Goal: Task Accomplishment & Management: Use online tool/utility

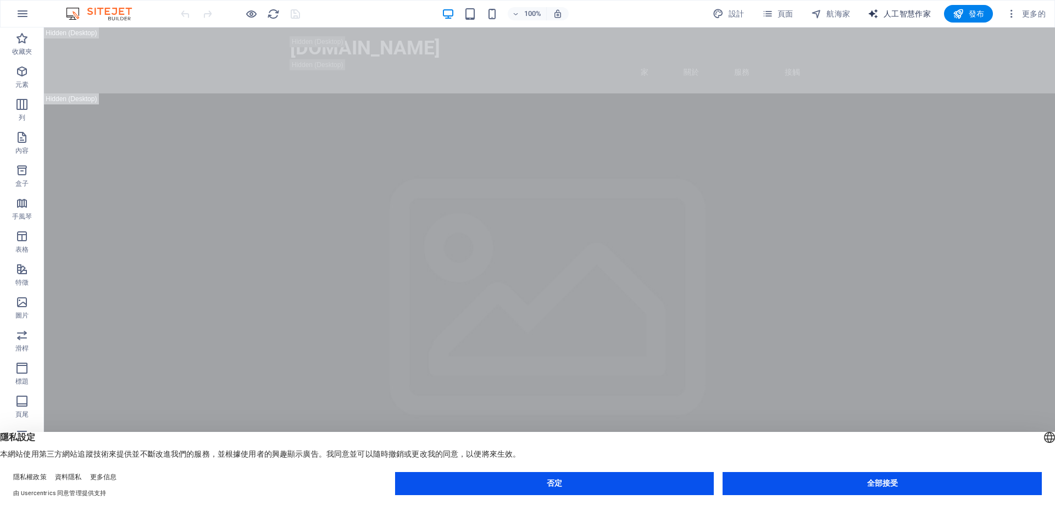
click at [908, 12] on font "人工智慧作家" at bounding box center [907, 13] width 47 height 9
select select "English"
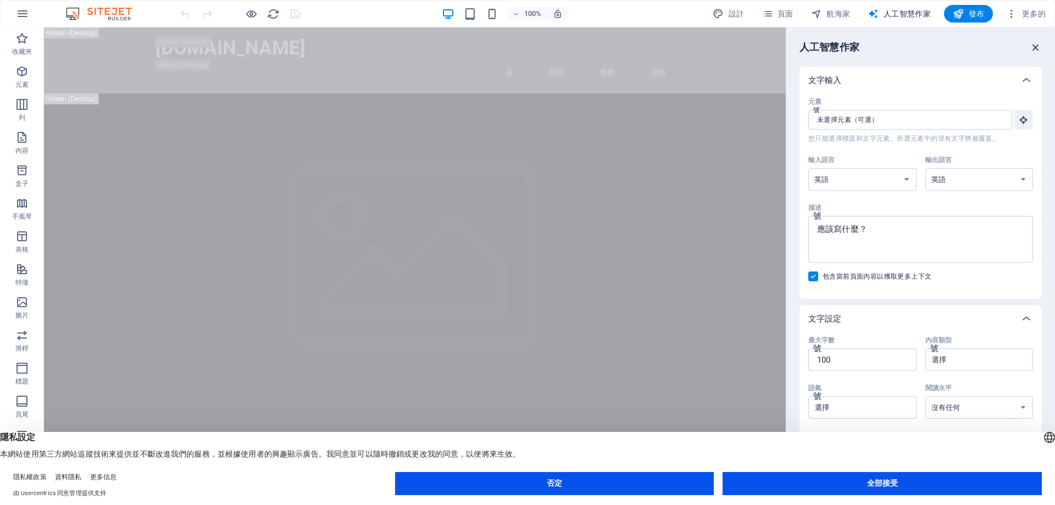
click at [1038, 45] on icon "button" at bounding box center [1036, 47] width 12 height 12
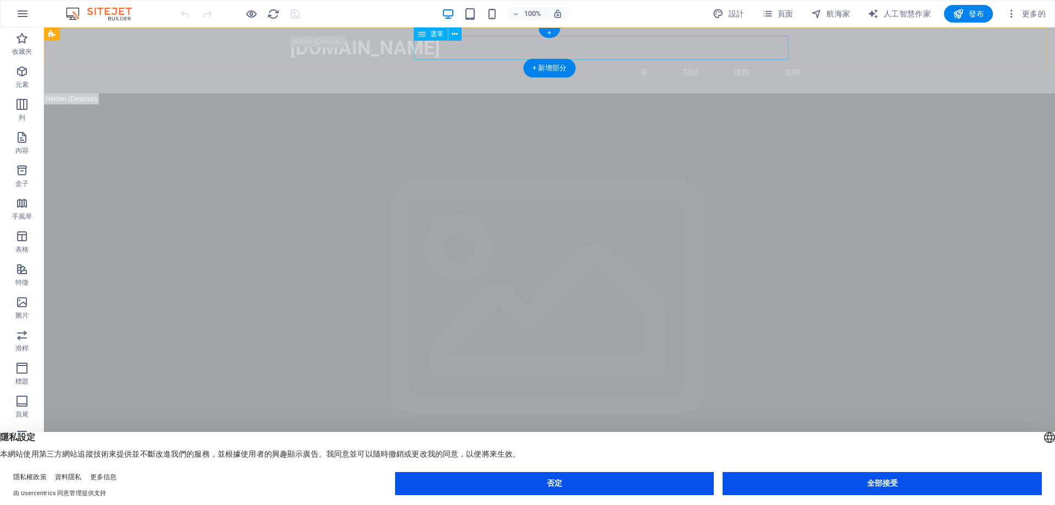
click at [725, 59] on nav "家 關於 服務 接觸" at bounding box center [549, 71] width 519 height 25
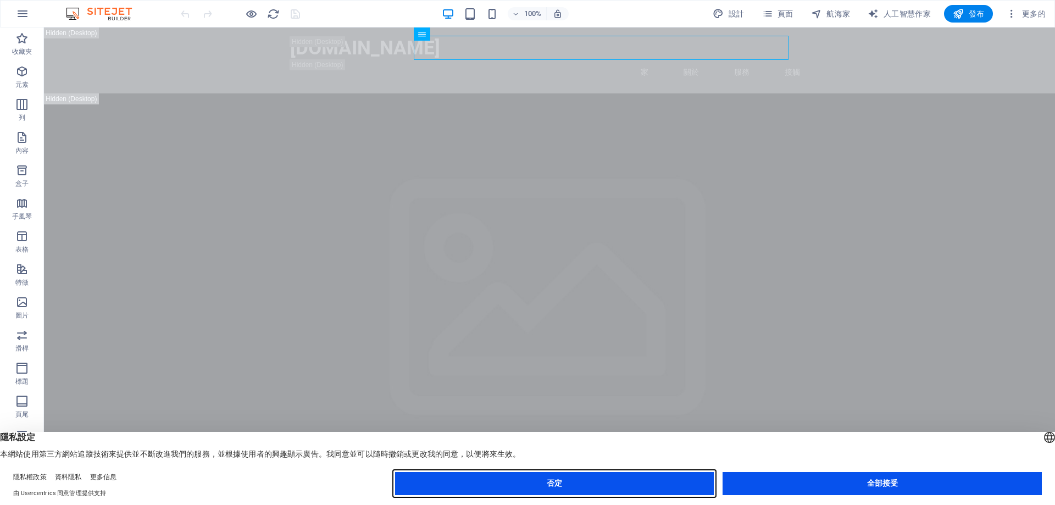
click at [649, 490] on button "否定" at bounding box center [554, 483] width 319 height 23
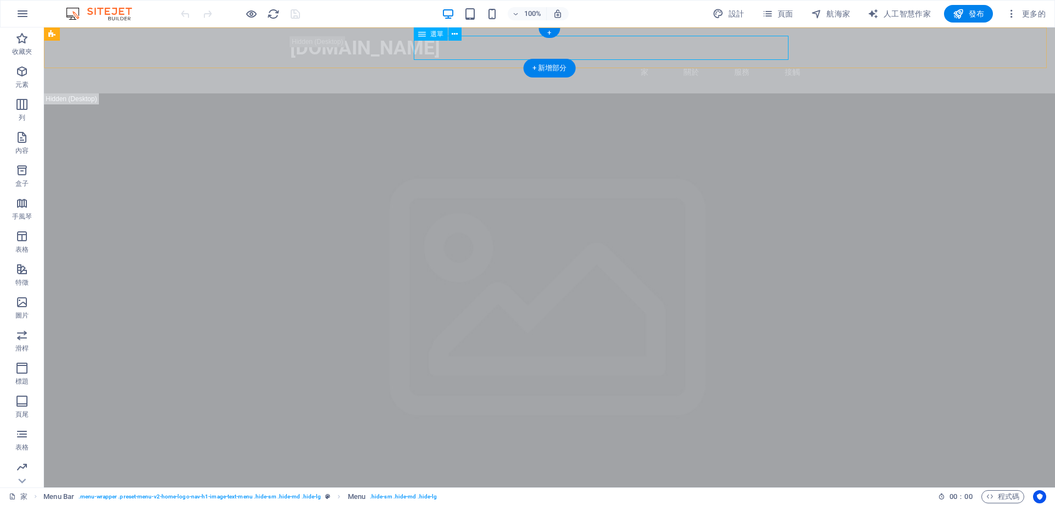
click at [726, 59] on nav "家 關於 服務 接觸" at bounding box center [549, 71] width 519 height 25
click at [566, 74] on div "+ 新增部分" at bounding box center [550, 68] width 52 height 19
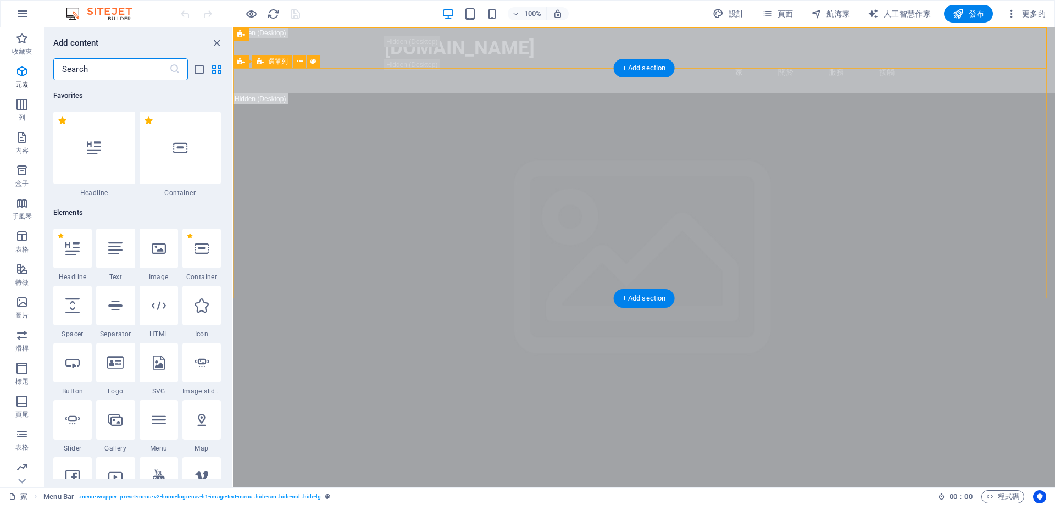
scroll to position [1923, 0]
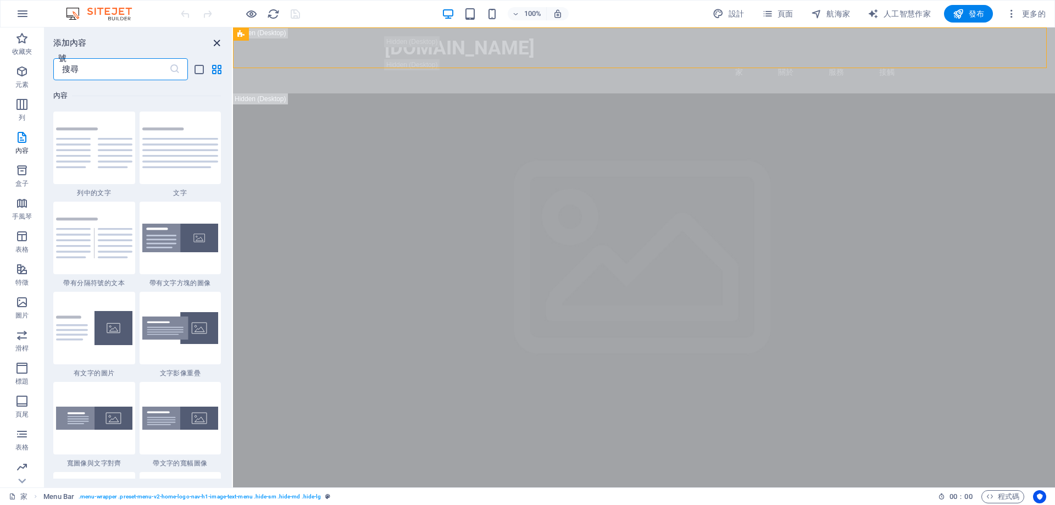
click at [221, 46] on icon "關閉面板" at bounding box center [217, 43] width 13 height 13
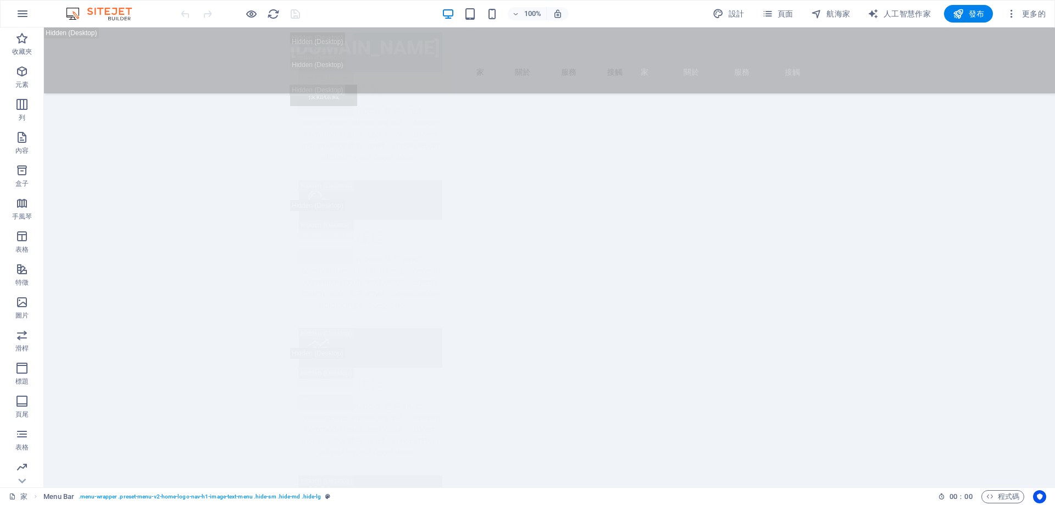
scroll to position [5107, 0]
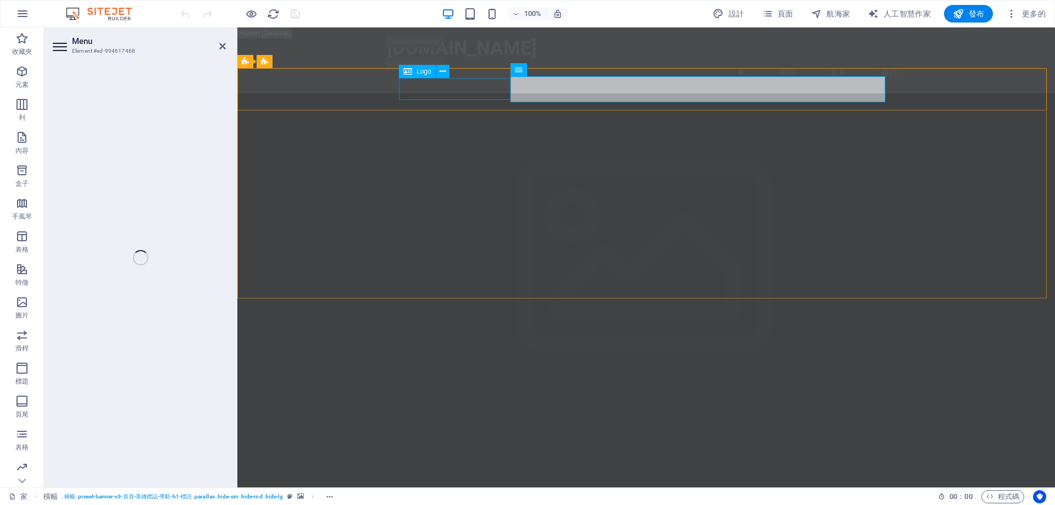
select select
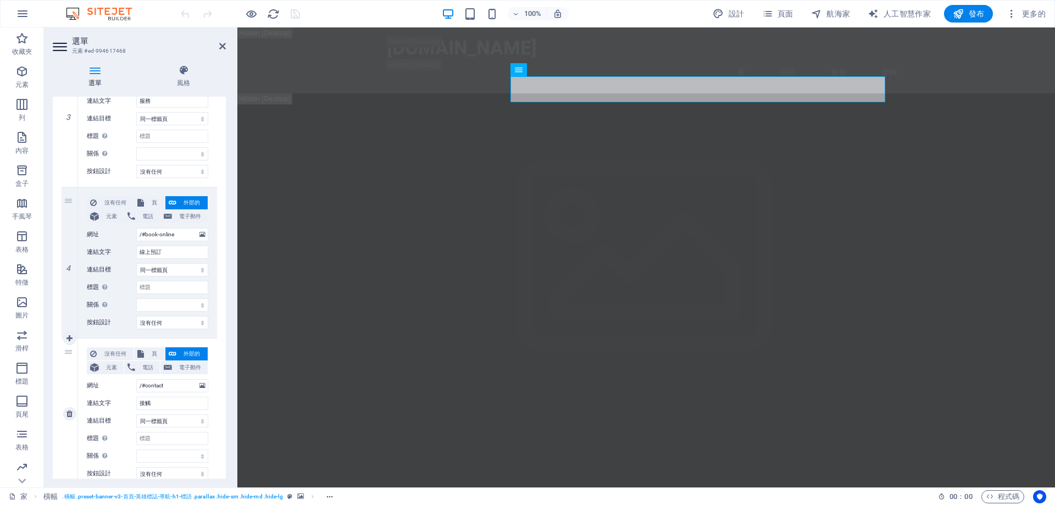
scroll to position [523, 0]
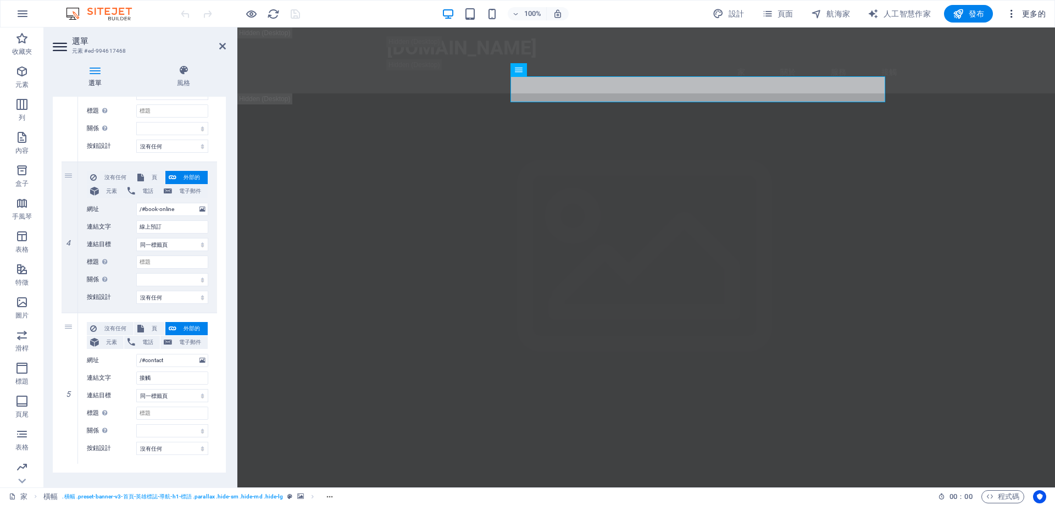
click at [1034, 8] on span "更多的" at bounding box center [1026, 13] width 40 height 11
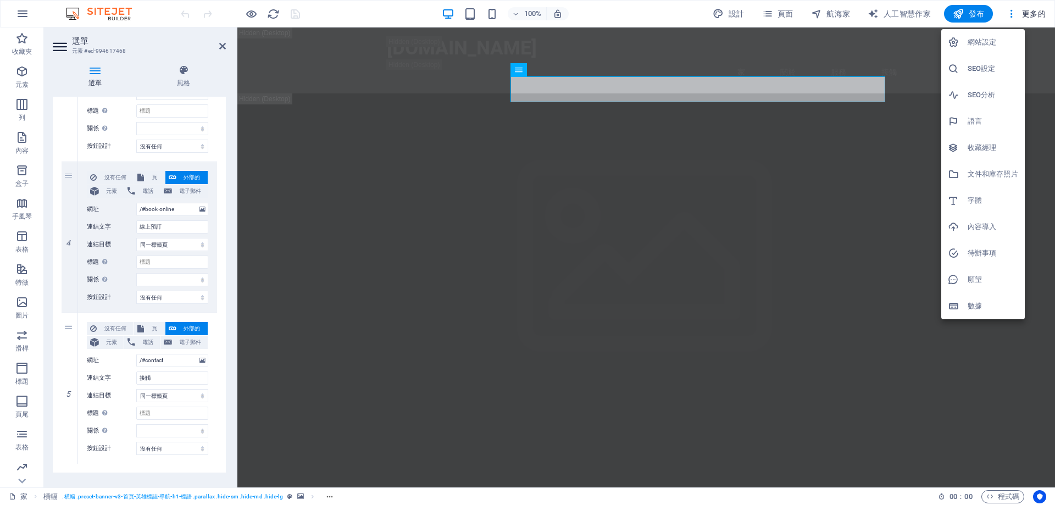
click at [993, 118] on h6 "語言" at bounding box center [993, 121] width 51 height 13
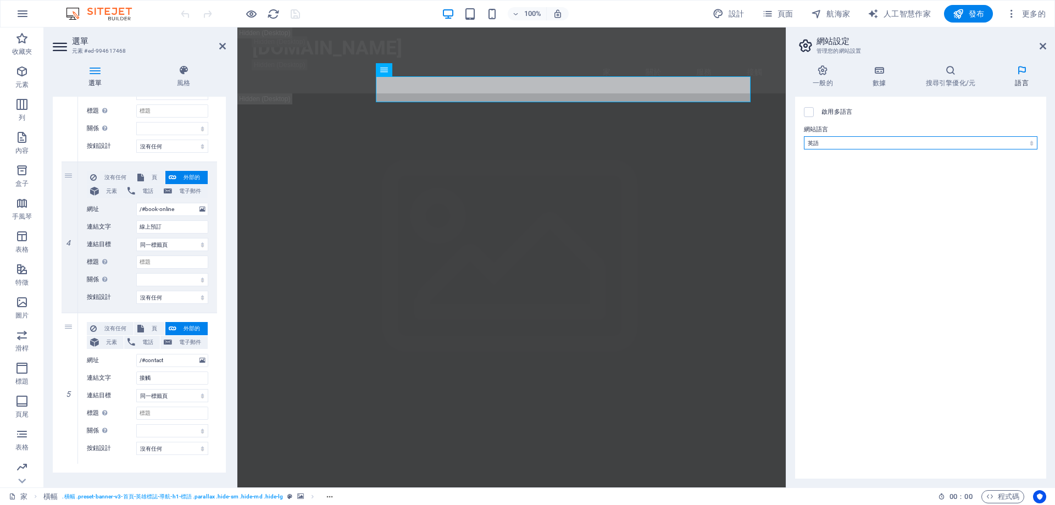
click at [975, 142] on select "阿布哈茲 阿法爾 南非荷蘭語 阿寒 阿爾巴尼亞語 阿姆哈拉語 阿拉伯 阿拉貢人 亞美尼亞語 阿薩姆語 阿瓦里克 阿維斯陀語 艾馬拉語 亞塞拜然 班巴拉 巴什基…" at bounding box center [921, 142] width 234 height 13
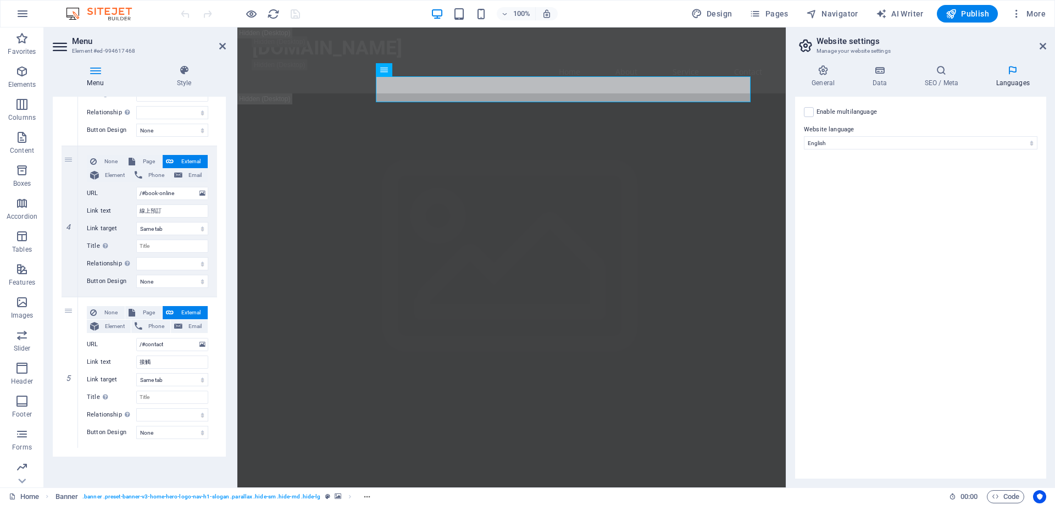
scroll to position [551, 0]
drag, startPoint x: 1035, startPoint y: 146, endPoint x: 1008, endPoint y: 185, distance: 47.6
click at [1035, 146] on select "Abkhazian Afar Afrikaans Akan Albanian Amharic Arabic Aragonese Armenian Assame…" at bounding box center [921, 142] width 234 height 13
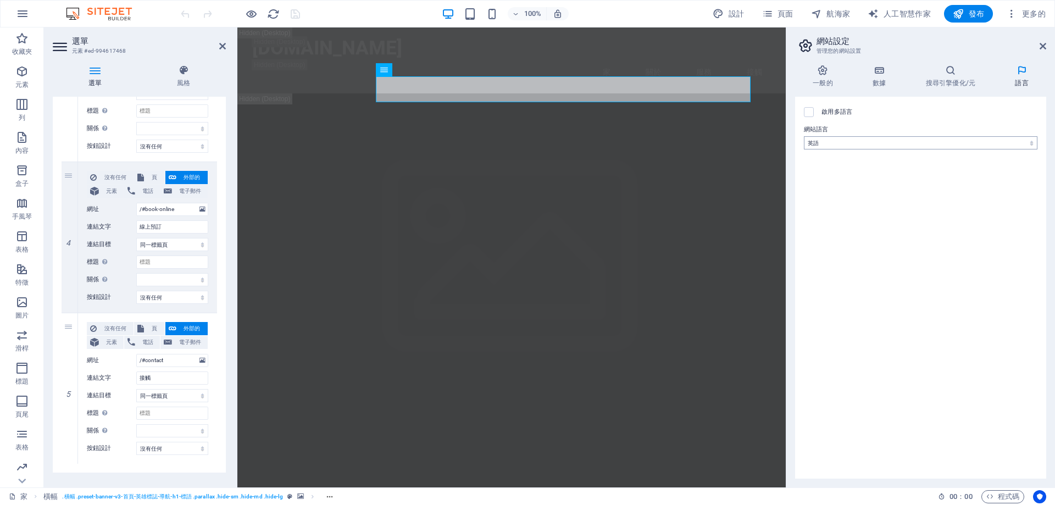
scroll to position [523, 0]
click at [831, 147] on select "阿布哈茲 阿法爾 南非荷蘭語 阿寒 阿爾巴尼亞語 阿姆哈拉語 阿拉伯 阿拉貢人 亞美尼亞語 阿薩姆語 阿瓦里克 阿維斯陀語 艾馬拉語 亞塞拜然 班巴拉 巴什基…" at bounding box center [921, 142] width 234 height 13
select select "30"
click at [804, 137] on select "阿布哈茲 阿法爾 南非荷蘭語 阿寒 阿爾巴尼亞語 阿姆哈拉語 阿拉伯 阿拉貢人 亞美尼亞語 阿薩姆語 阿瓦里克 阿維斯陀語 艾馬拉語 亞塞拜然 班巴拉 巴什基…" at bounding box center [921, 142] width 234 height 13
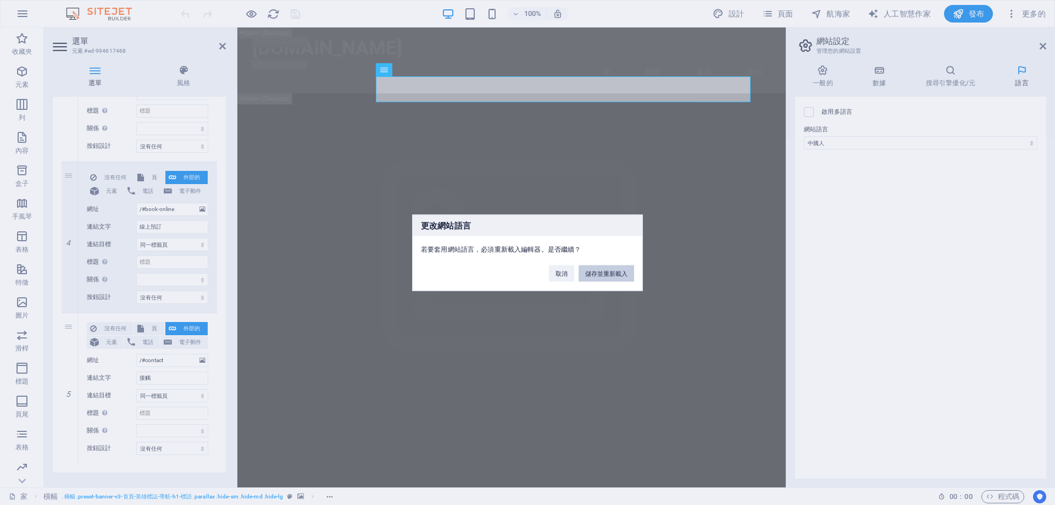
click at [599, 272] on font "儲存並重新載入" at bounding box center [606, 273] width 42 height 7
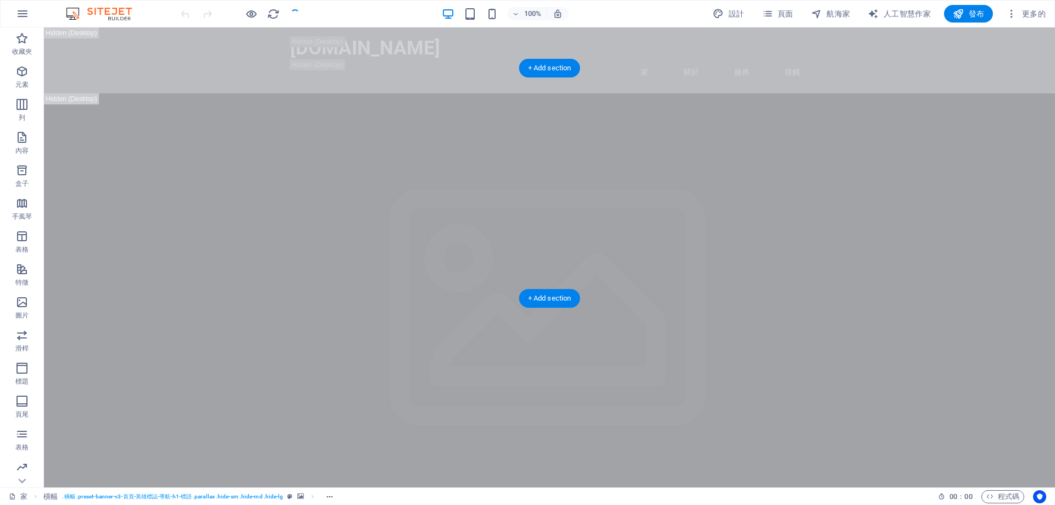
checkbox input "false"
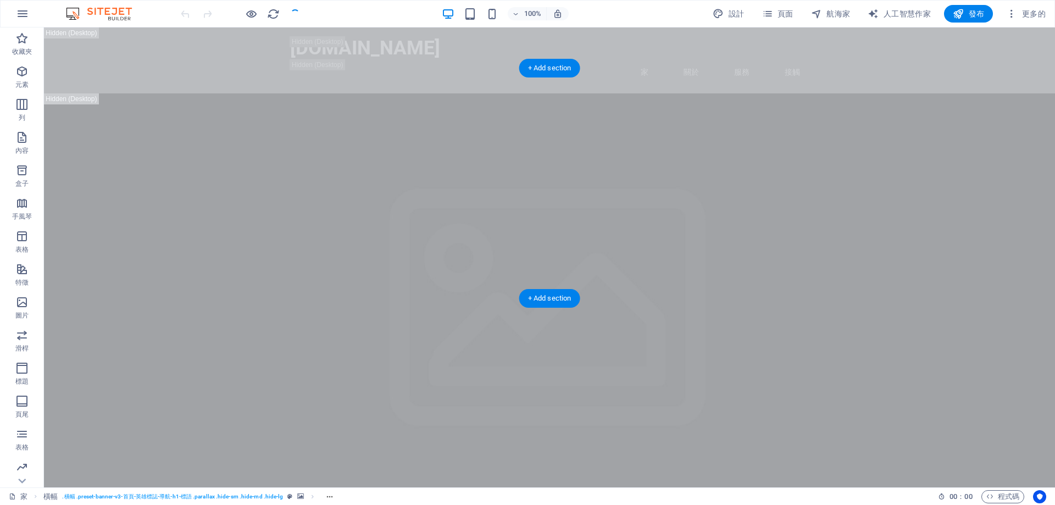
checkbox input "false"
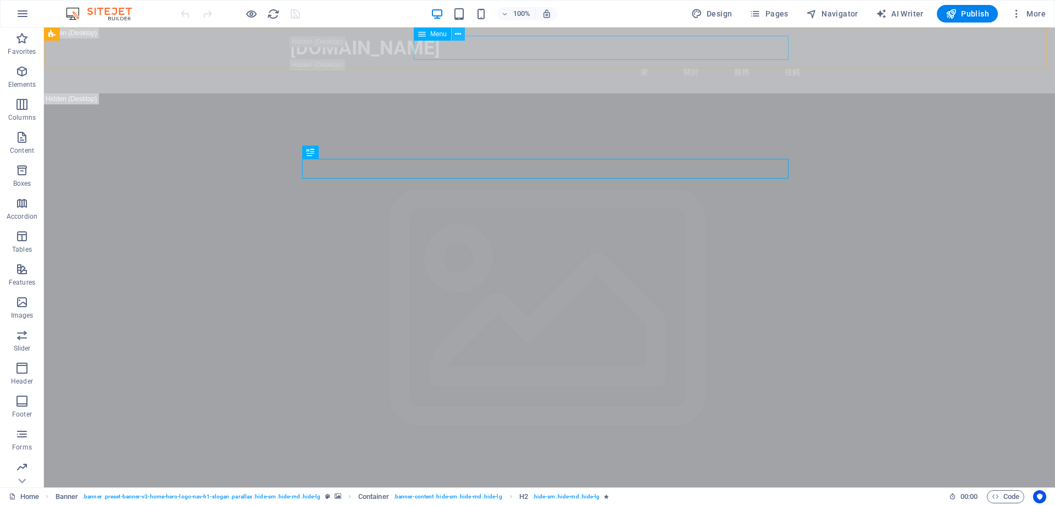
click at [461, 34] on icon at bounding box center [458, 35] width 6 height 12
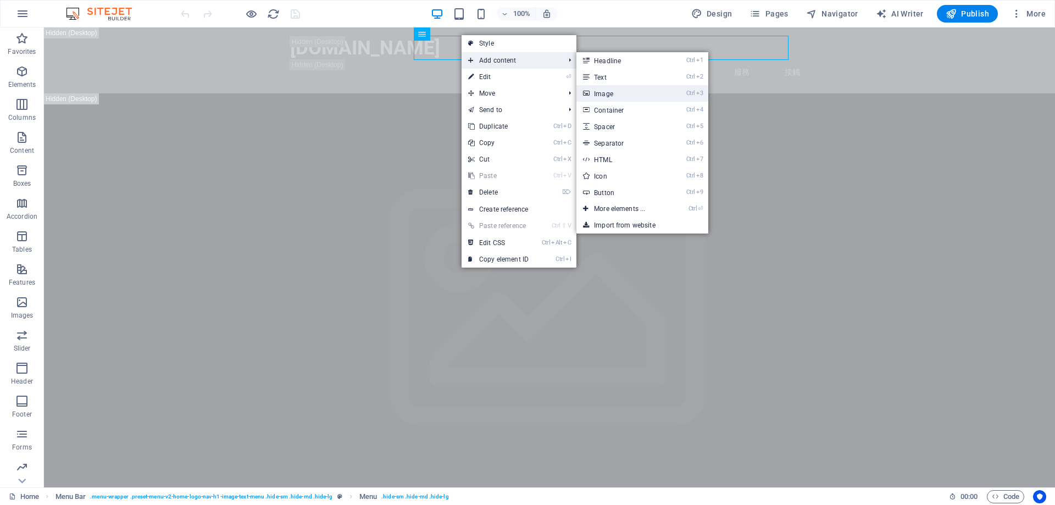
click at [640, 94] on link "Ctrl 3 Image" at bounding box center [622, 93] width 91 height 16
